Goal: Navigation & Orientation: Find specific page/section

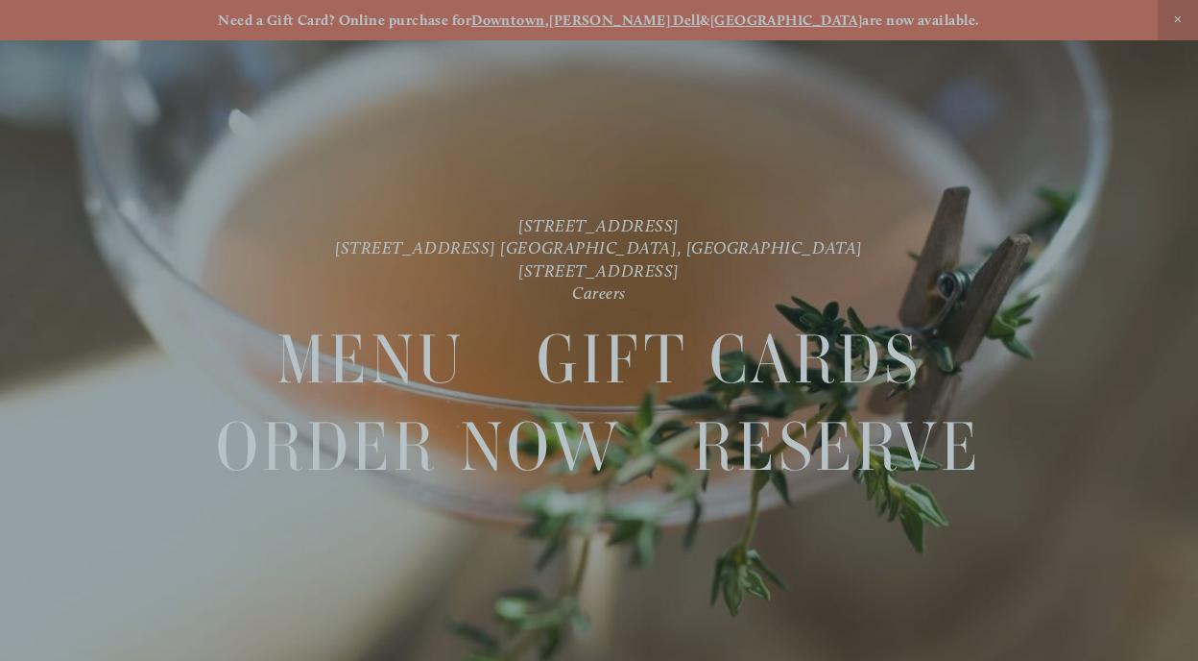
scroll to position [40, 0]
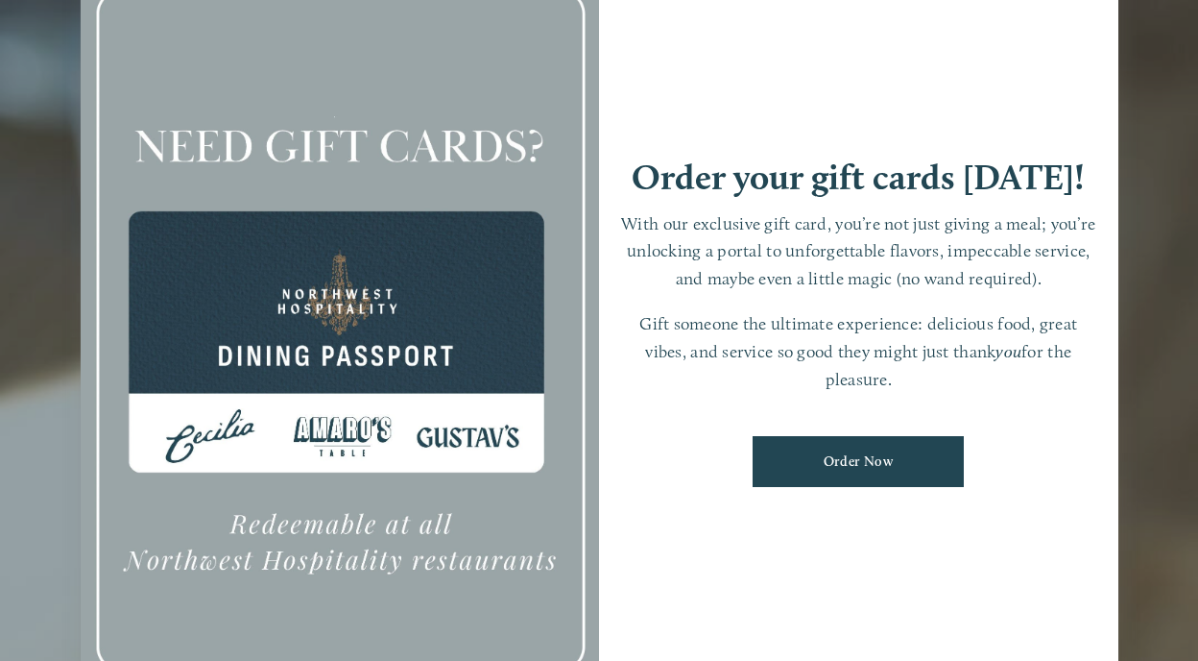
click at [1147, 202] on div at bounding box center [599, 330] width 1198 height 661
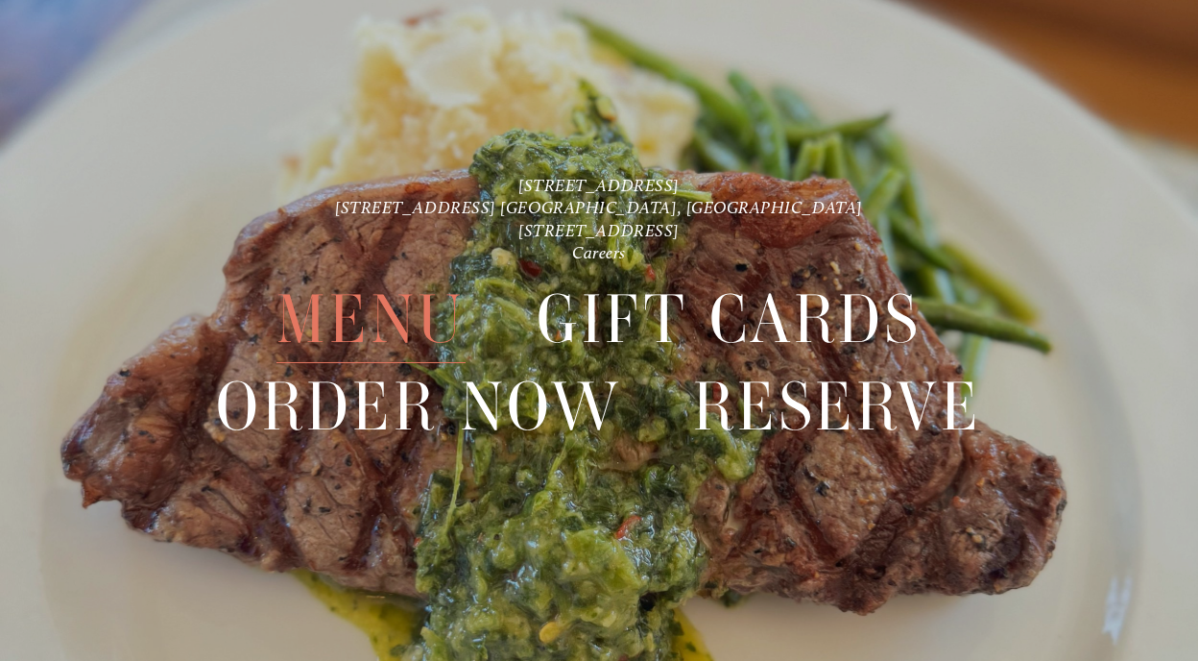
click at [365, 308] on span "Menu" at bounding box center [371, 319] width 188 height 87
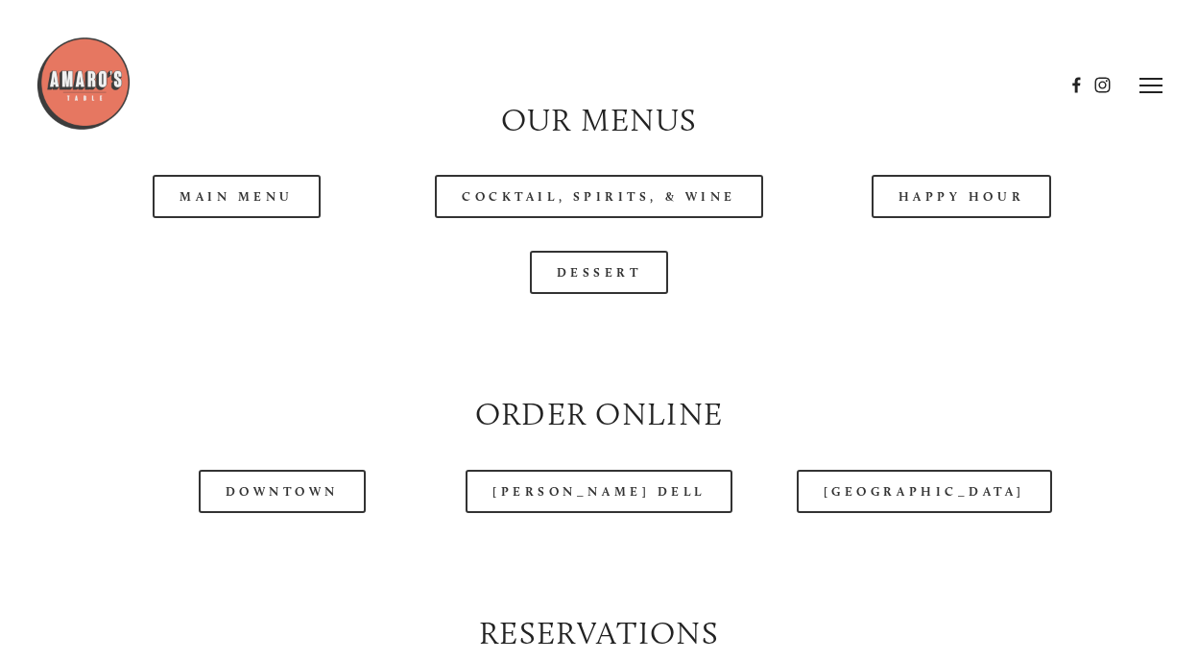
scroll to position [1713, 0]
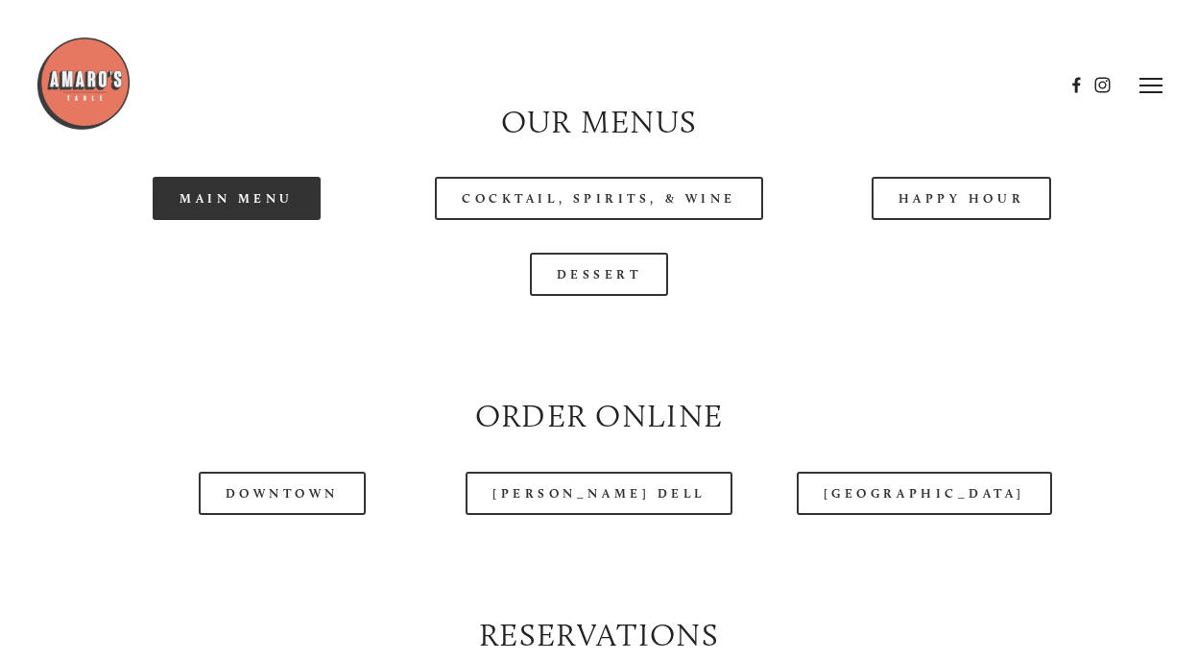
click at [236, 220] on link "Main Menu" at bounding box center [237, 198] width 168 height 43
